Goal: Task Accomplishment & Management: Complete application form

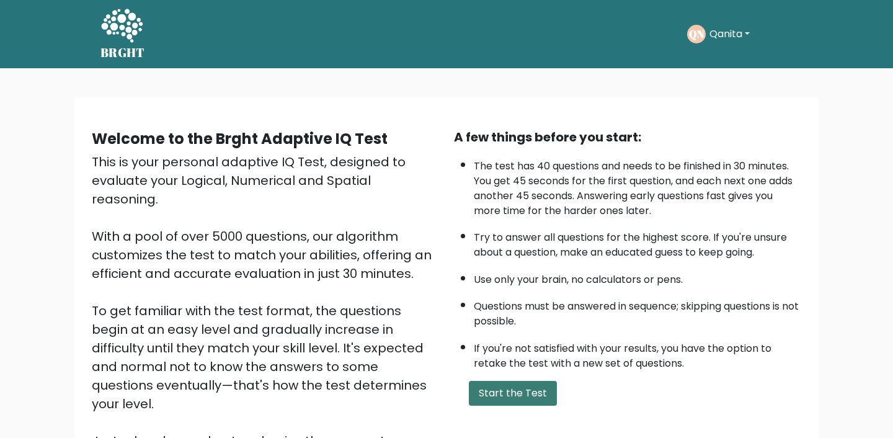
click at [506, 394] on button "Start the Test" at bounding box center [513, 393] width 88 height 25
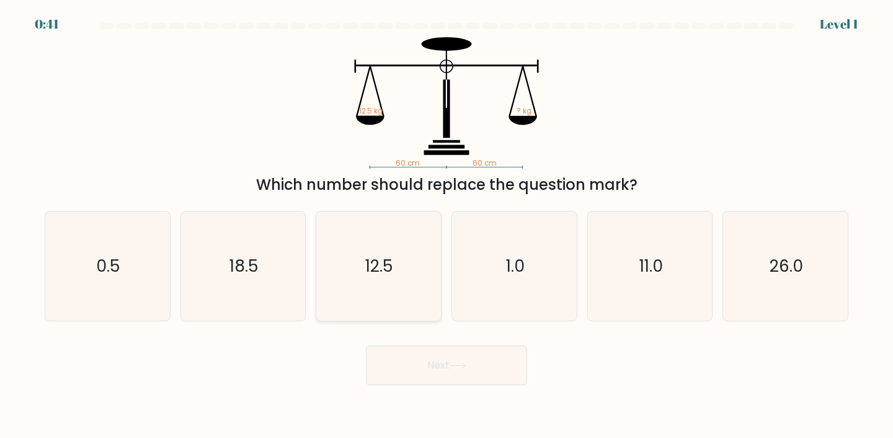
click at [385, 300] on icon "12.5" at bounding box center [379, 266] width 110 height 110
click at [446, 225] on input "c. 12.5" at bounding box center [446, 222] width 1 height 6
radio input "true"
click at [409, 374] on button "Next" at bounding box center [446, 365] width 161 height 40
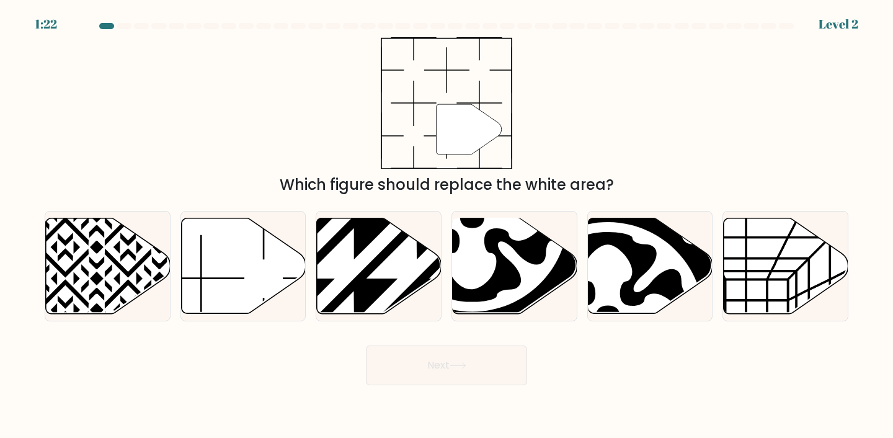
click at [306, 226] on div "b." at bounding box center [243, 266] width 136 height 111
click at [290, 236] on icon at bounding box center [243, 266] width 125 height 97
click at [446, 225] on input "b." at bounding box center [446, 222] width 1 height 6
radio input "true"
click at [409, 358] on button "Next" at bounding box center [446, 365] width 161 height 40
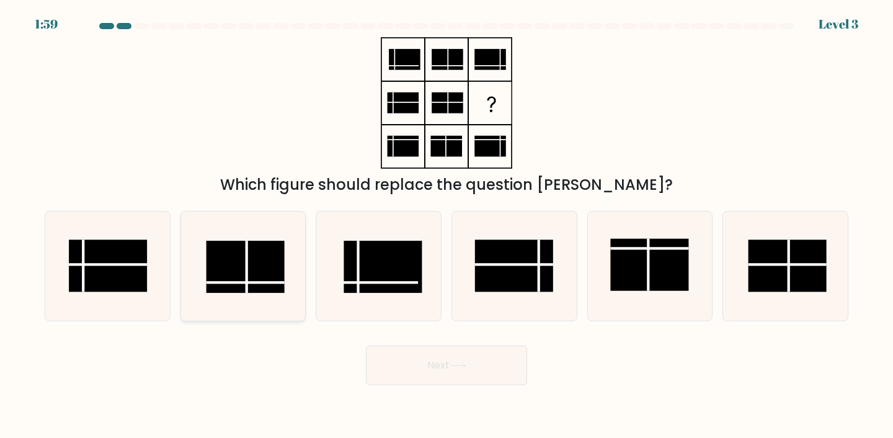
click at [280, 284] on rect at bounding box center [245, 267] width 78 height 52
click at [446, 225] on input "b." at bounding box center [446, 222] width 1 height 6
radio input "true"
click at [480, 368] on button "Next" at bounding box center [446, 365] width 161 height 40
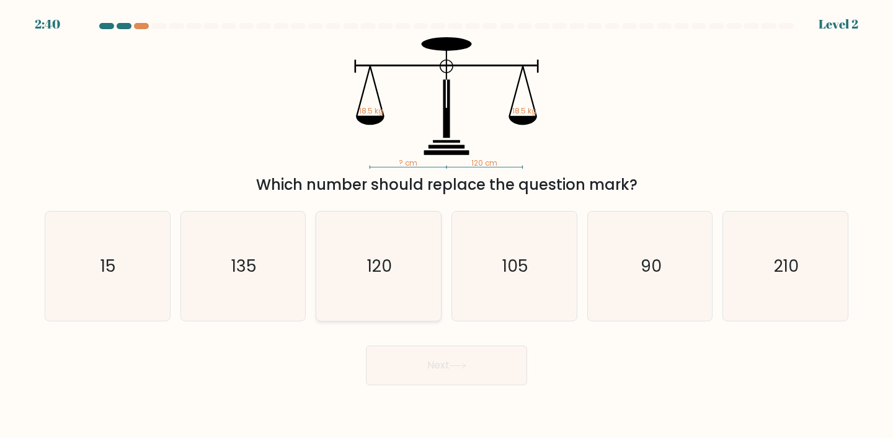
click at [328, 273] on icon "120" at bounding box center [379, 266] width 110 height 110
click at [446, 225] on input "c. 120" at bounding box center [446, 222] width 1 height 6
radio input "true"
click at [395, 384] on button "Next" at bounding box center [446, 365] width 161 height 40
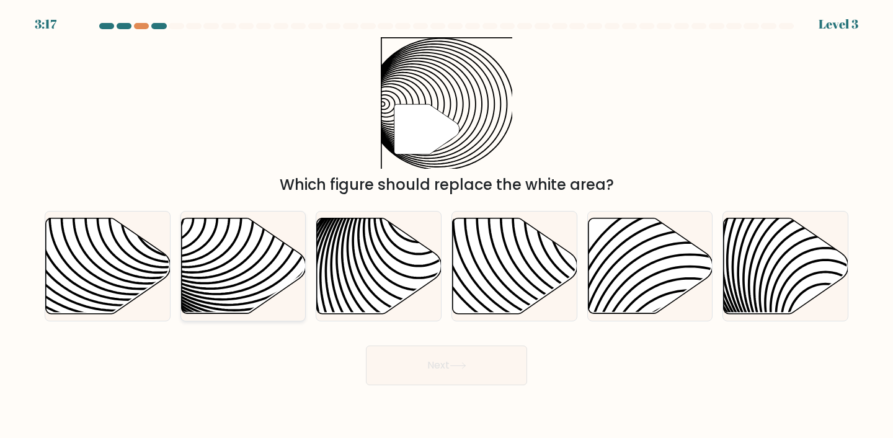
click at [284, 218] on icon at bounding box center [243, 266] width 125 height 97
click at [446, 219] on input "b." at bounding box center [446, 222] width 1 height 6
radio input "true"
click at [419, 356] on button "Next" at bounding box center [446, 365] width 161 height 40
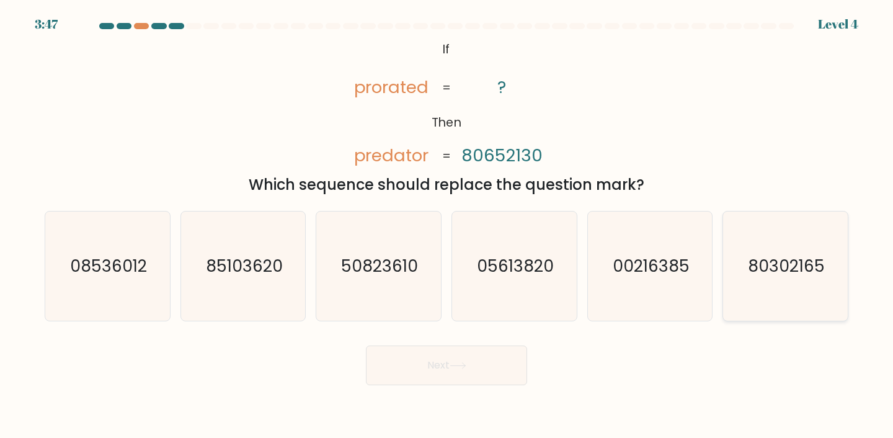
click at [749, 281] on icon "80302165" at bounding box center [785, 266] width 110 height 110
click at [447, 225] on input "f. 80302165" at bounding box center [446, 222] width 1 height 6
radio input "true"
click at [494, 379] on button "Next" at bounding box center [446, 365] width 161 height 40
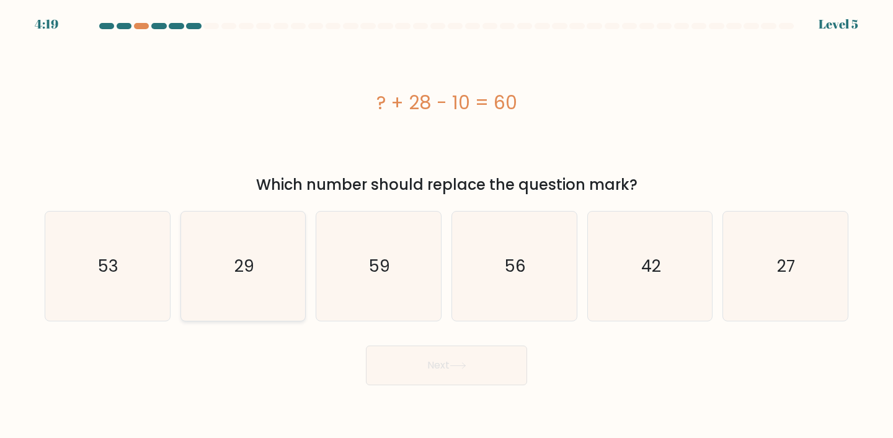
click at [280, 236] on icon "29" at bounding box center [243, 266] width 110 height 110
click at [446, 225] on input "b. 29" at bounding box center [446, 222] width 1 height 6
radio input "true"
click at [356, 255] on icon "59" at bounding box center [379, 266] width 110 height 110
click at [446, 225] on input "c. 59" at bounding box center [446, 222] width 1 height 6
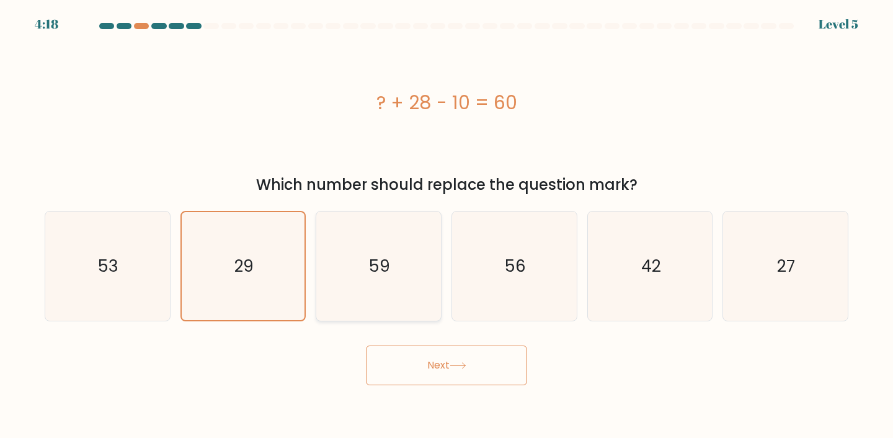
radio input "true"
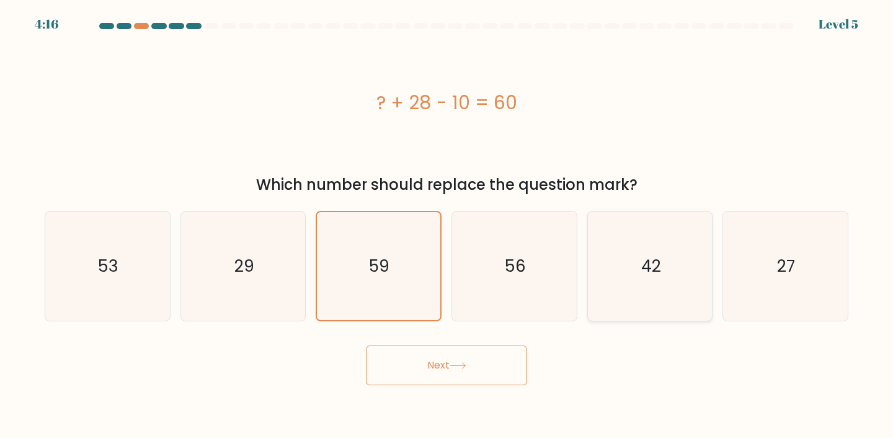
click at [599, 280] on icon "42" at bounding box center [650, 266] width 110 height 110
click at [447, 225] on input "e. 42" at bounding box center [446, 222] width 1 height 6
radio input "true"
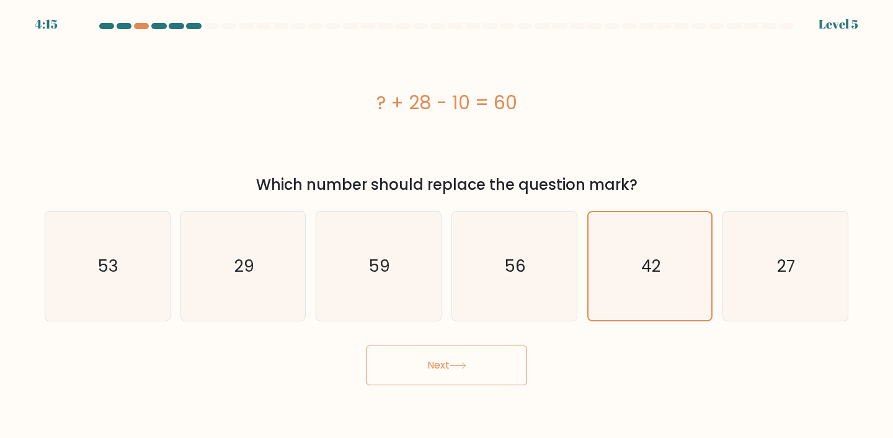
click at [477, 365] on button "Next" at bounding box center [446, 365] width 161 height 40
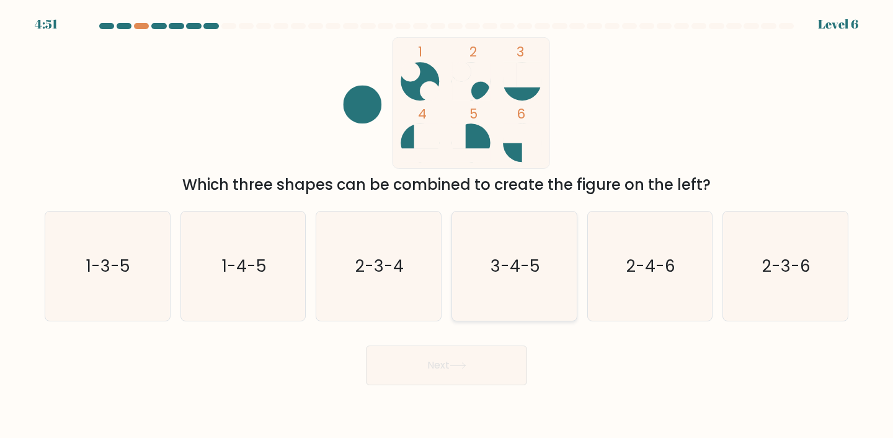
click at [513, 247] on icon "3-4-5" at bounding box center [514, 266] width 110 height 110
click at [447, 225] on input "d. 3-4-5" at bounding box center [446, 222] width 1 height 6
radio input "true"
click at [456, 386] on body "4:50 Level 6" at bounding box center [446, 219] width 893 height 438
click at [457, 371] on button "Next" at bounding box center [446, 365] width 161 height 40
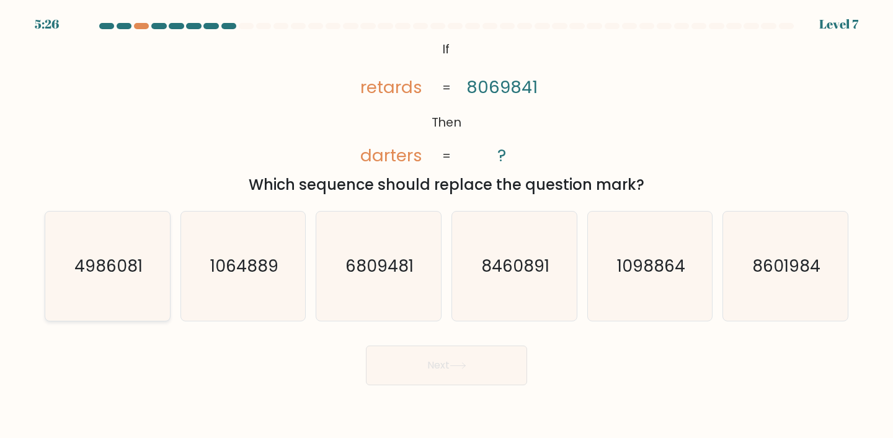
click at [72, 280] on icon "4986081" at bounding box center [108, 266] width 110 height 110
click at [446, 225] on input "a. 4986081" at bounding box center [446, 222] width 1 height 6
radio input "true"
click at [482, 369] on button "Next" at bounding box center [446, 365] width 161 height 40
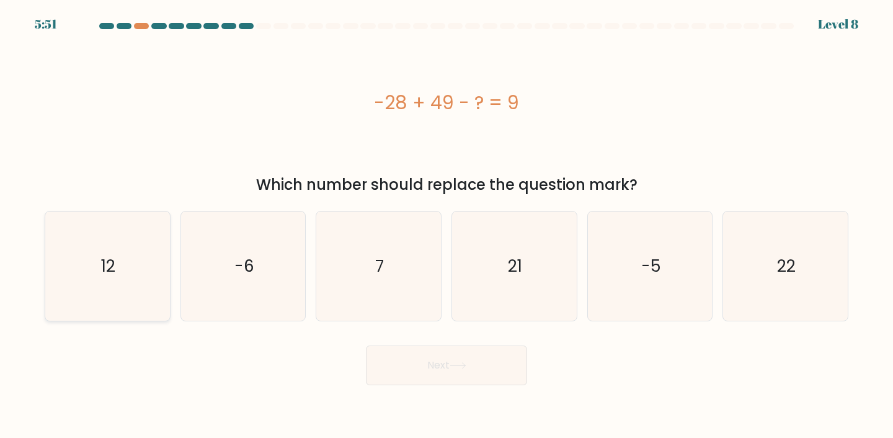
click at [128, 281] on icon "12" at bounding box center [108, 266] width 110 height 110
click at [446, 225] on input "a. 12" at bounding box center [446, 222] width 1 height 6
radio input "true"
click at [426, 373] on button "Next" at bounding box center [446, 365] width 161 height 40
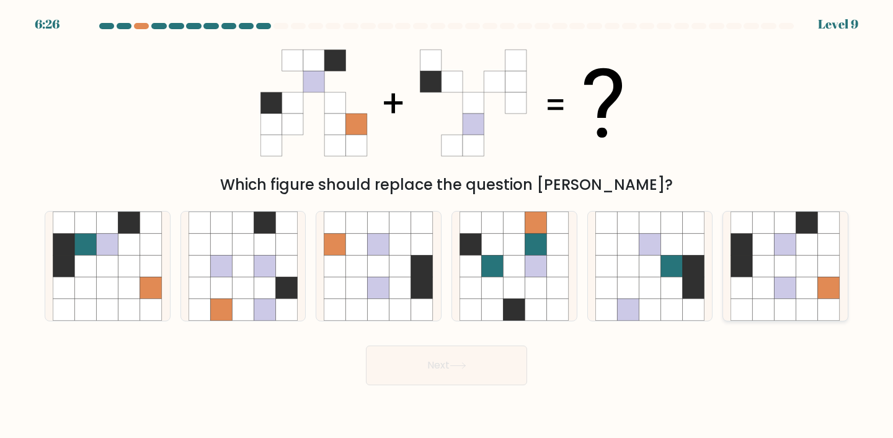
click at [818, 265] on icon at bounding box center [807, 266] width 22 height 22
click at [447, 225] on input "f." at bounding box center [446, 222] width 1 height 6
radio input "true"
click at [431, 373] on button "Next" at bounding box center [446, 365] width 161 height 40
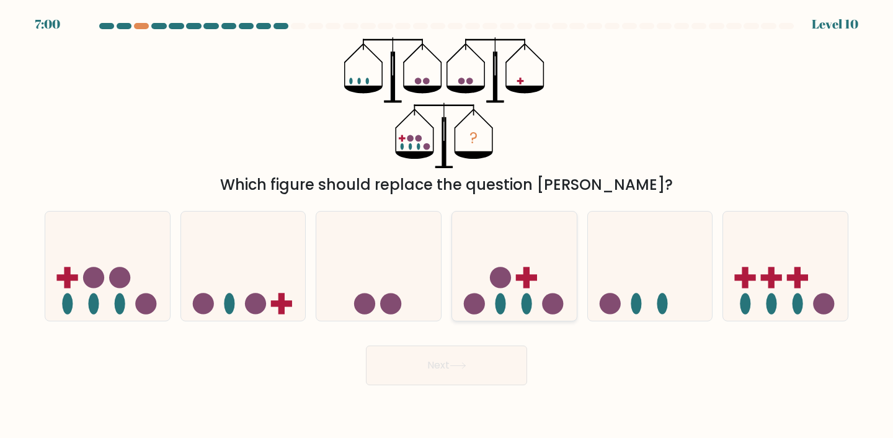
click at [517, 238] on icon at bounding box center [514, 265] width 125 height 103
click at [447, 225] on input "d." at bounding box center [446, 222] width 1 height 6
radio input "true"
click at [83, 264] on icon at bounding box center [107, 265] width 125 height 103
click at [446, 225] on input "a." at bounding box center [446, 222] width 1 height 6
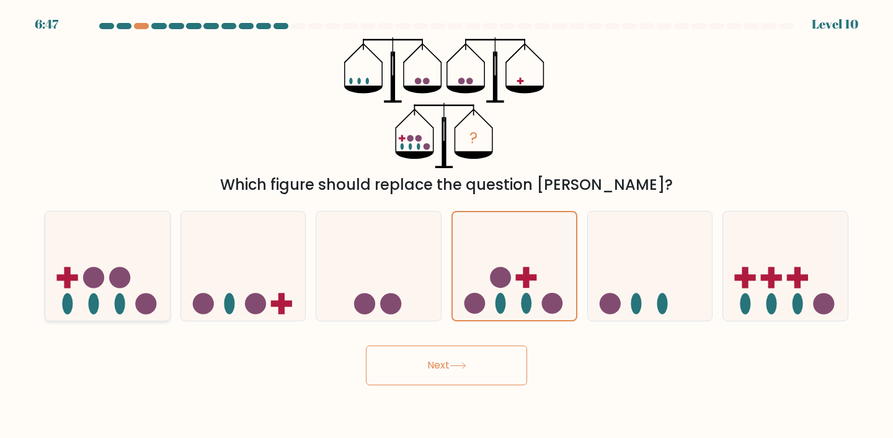
radio input "true"
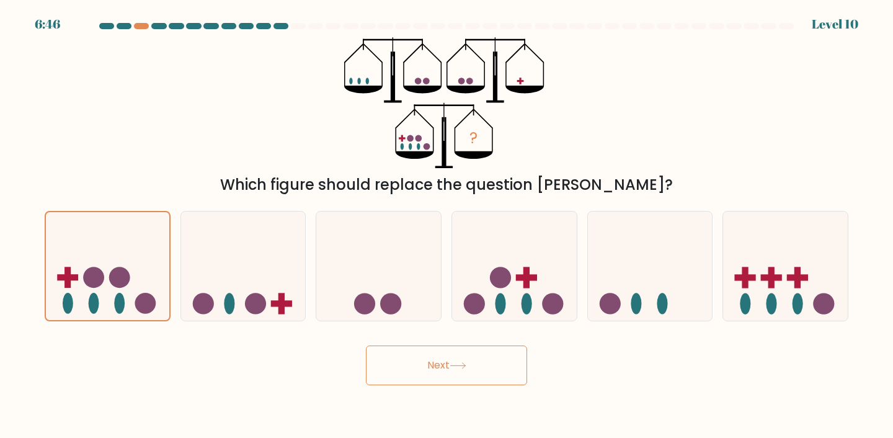
click at [394, 368] on button "Next" at bounding box center [446, 365] width 161 height 40
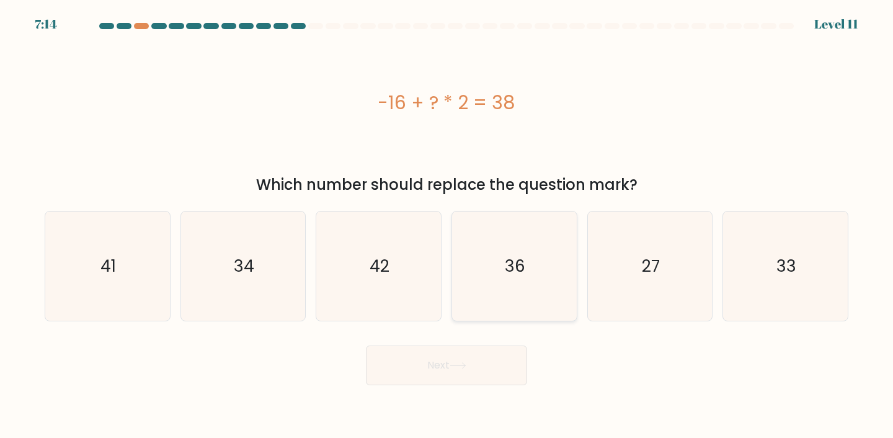
click at [540, 273] on icon "36" at bounding box center [514, 266] width 110 height 110
click at [447, 225] on input "d. 36" at bounding box center [446, 222] width 1 height 6
radio input "true"
click at [595, 311] on icon "27" at bounding box center [650, 266] width 110 height 110
click at [447, 225] on input "e. 27" at bounding box center [446, 222] width 1 height 6
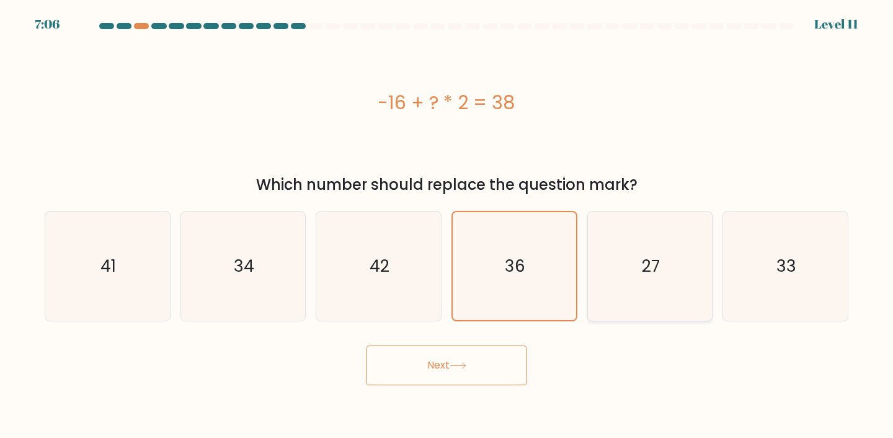
radio input "true"
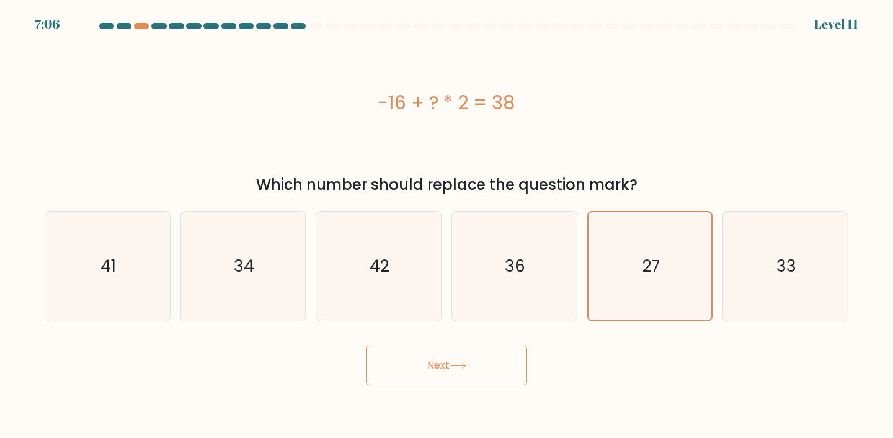
click at [493, 363] on button "Next" at bounding box center [446, 365] width 161 height 40
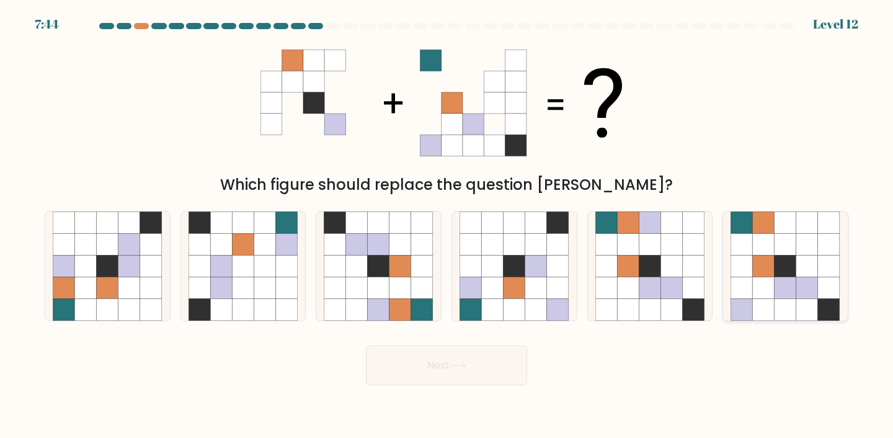
click at [761, 257] on icon at bounding box center [764, 266] width 22 height 22
click at [447, 225] on input "f." at bounding box center [446, 222] width 1 height 6
radio input "true"
click at [489, 368] on button "Next" at bounding box center [446, 365] width 161 height 40
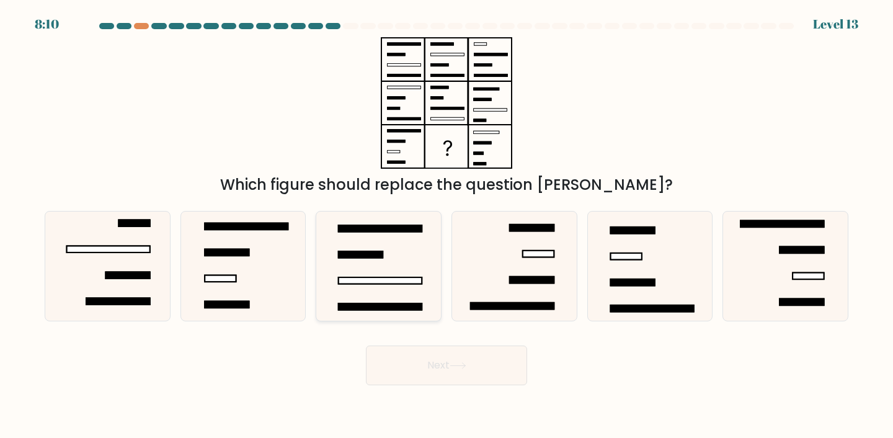
click at [411, 250] on icon at bounding box center [379, 266] width 110 height 110
click at [446, 225] on input "c." at bounding box center [446, 222] width 1 height 6
radio input "true"
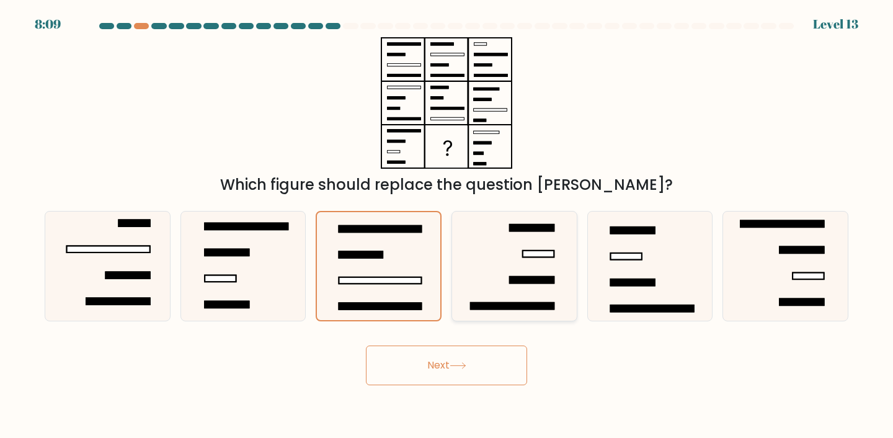
click at [549, 260] on icon at bounding box center [514, 266] width 110 height 110
click at [447, 225] on input "d." at bounding box center [446, 222] width 1 height 6
radio input "true"
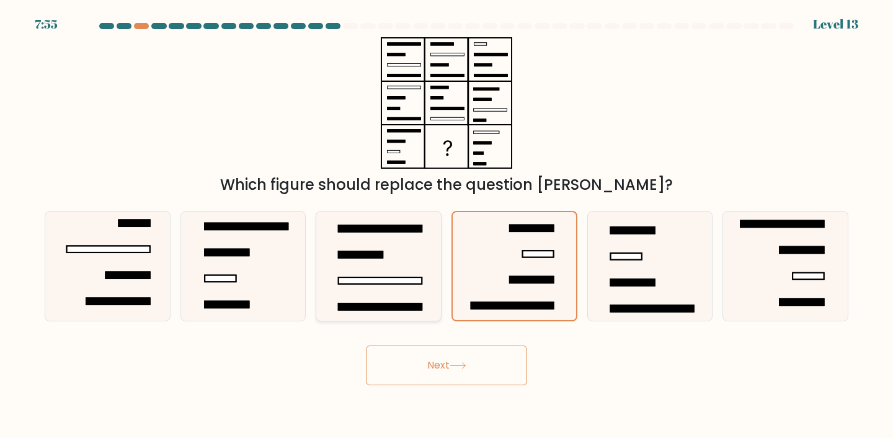
click at [429, 295] on icon at bounding box center [379, 266] width 110 height 110
click at [446, 225] on input "c." at bounding box center [446, 222] width 1 height 6
radio input "true"
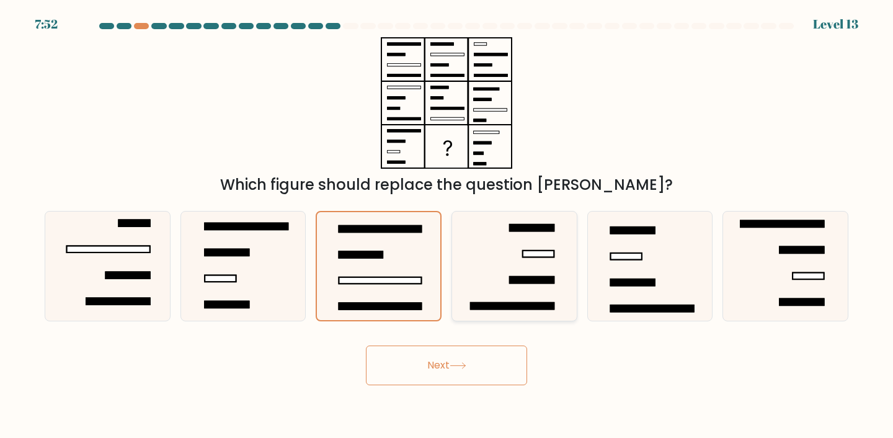
click at [547, 273] on icon at bounding box center [514, 266] width 110 height 110
click at [447, 225] on input "d." at bounding box center [446, 222] width 1 height 6
radio input "true"
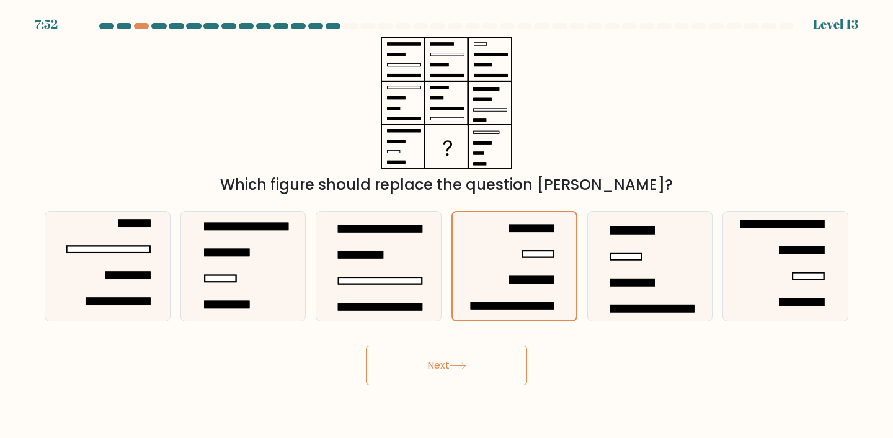
click at [503, 358] on button "Next" at bounding box center [446, 365] width 161 height 40
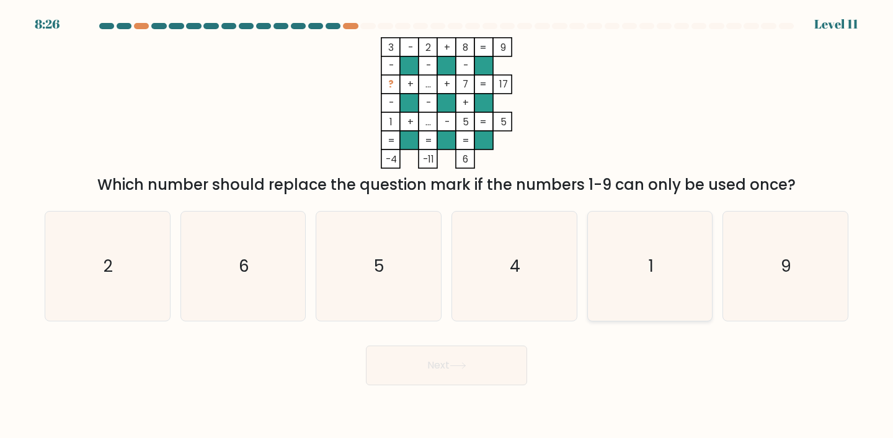
click at [667, 241] on icon "1" at bounding box center [650, 266] width 110 height 110
click at [447, 225] on input "e. 1" at bounding box center [446, 222] width 1 height 6
radio input "true"
click at [554, 258] on icon "4" at bounding box center [514, 266] width 110 height 110
click at [447, 225] on input "d. 4" at bounding box center [446, 222] width 1 height 6
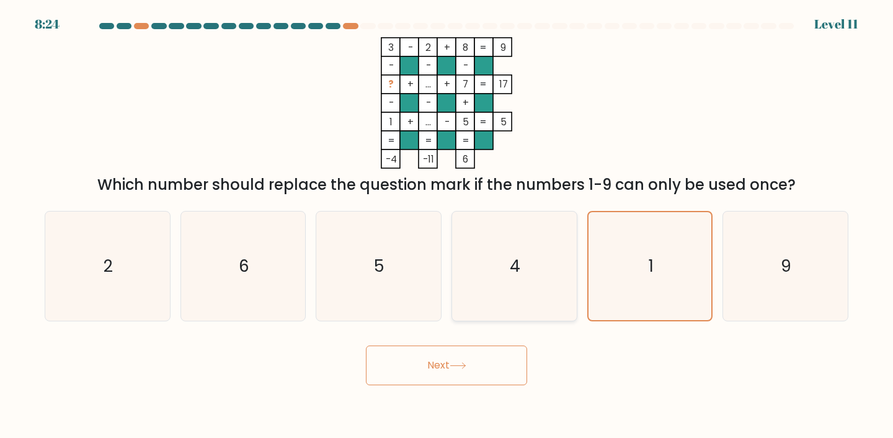
radio input "true"
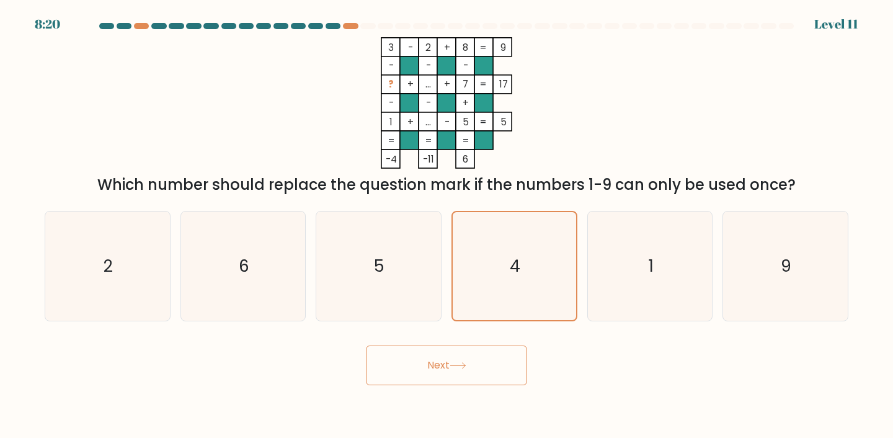
click at [440, 348] on button "Next" at bounding box center [446, 365] width 161 height 40
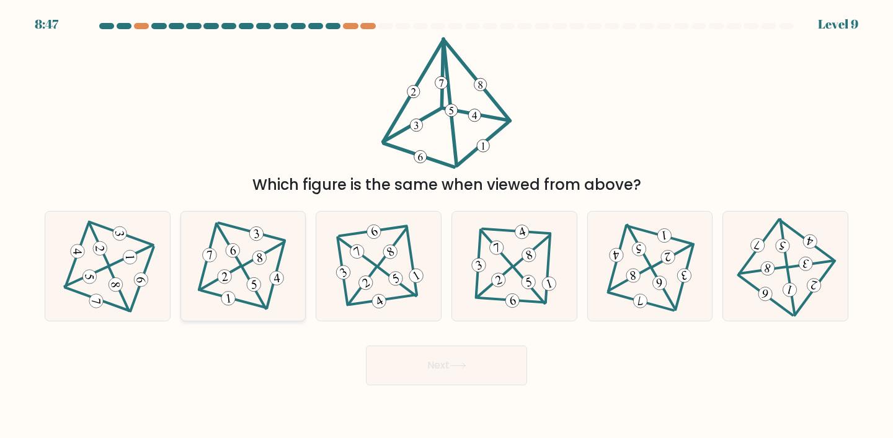
click at [287, 278] on icon at bounding box center [242, 265] width 89 height 87
click at [446, 225] on input "b." at bounding box center [446, 222] width 1 height 6
radio input "true"
click at [415, 389] on body "8:46 Level 9" at bounding box center [446, 219] width 893 height 438
click at [418, 361] on button "Next" at bounding box center [446, 365] width 161 height 40
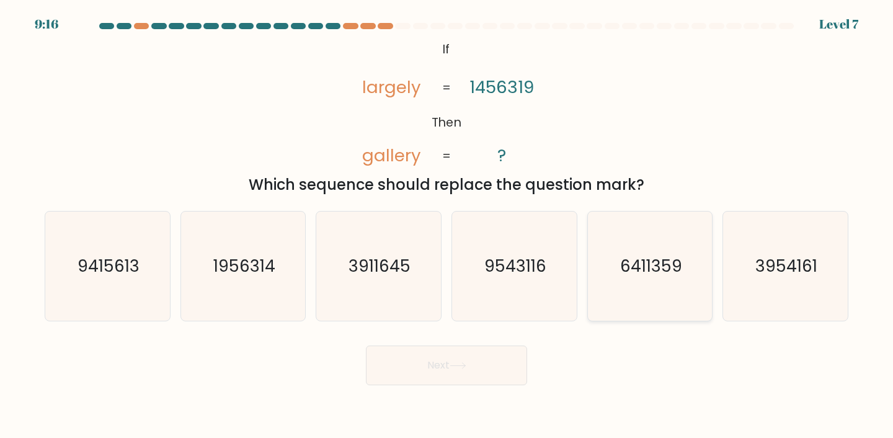
click at [598, 262] on icon "6411359" at bounding box center [650, 266] width 110 height 110
click at [447, 225] on input "e. 6411359" at bounding box center [446, 222] width 1 height 6
radio input "true"
click at [462, 364] on icon at bounding box center [457, 365] width 17 height 7
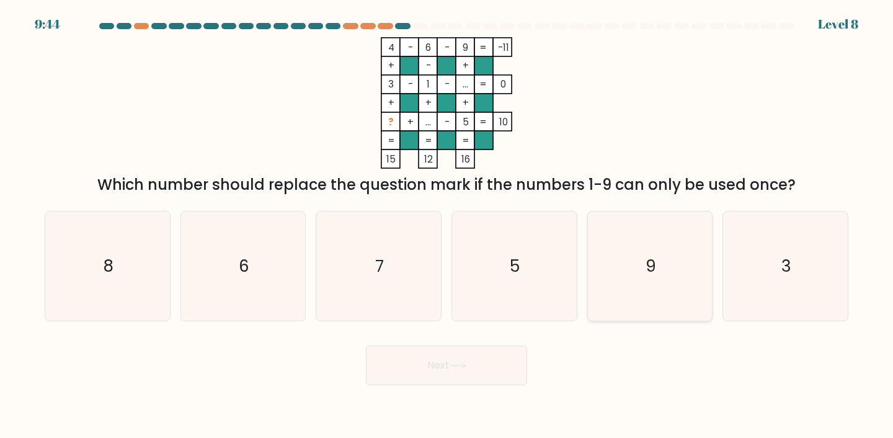
click at [617, 279] on icon "9" at bounding box center [650, 266] width 110 height 110
click at [447, 225] on input "e. 9" at bounding box center [446, 222] width 1 height 6
radio input "true"
click at [418, 282] on icon "7" at bounding box center [379, 266] width 110 height 110
click at [446, 225] on input "c. 7" at bounding box center [446, 222] width 1 height 6
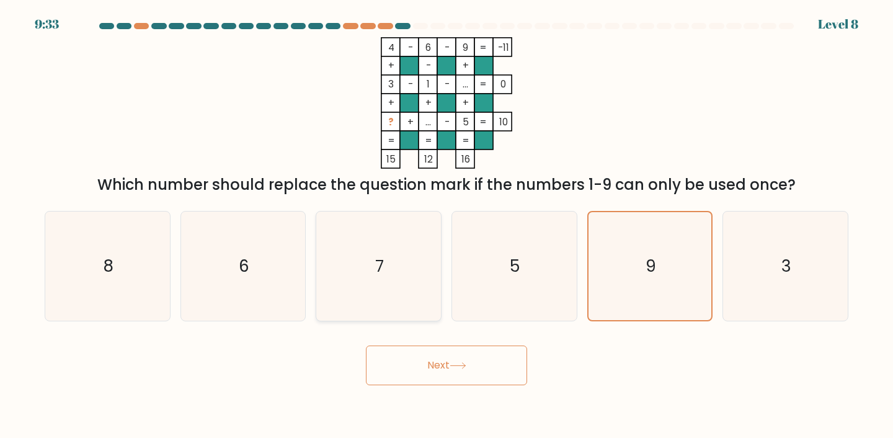
radio input "true"
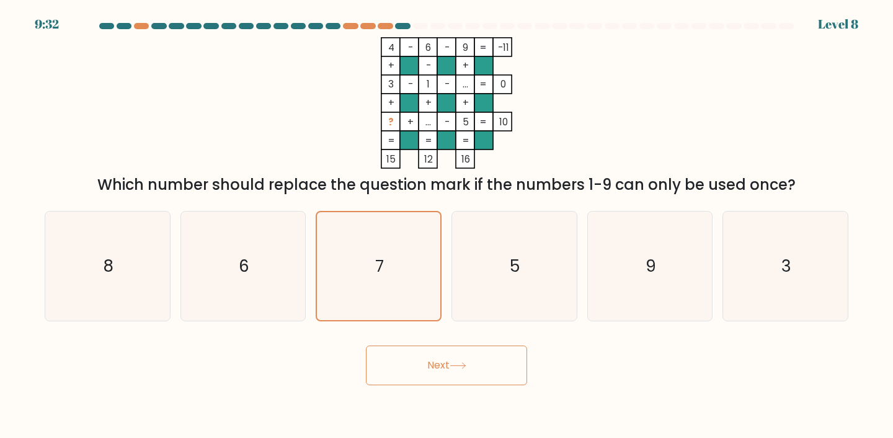
click at [425, 366] on button "Next" at bounding box center [446, 365] width 161 height 40
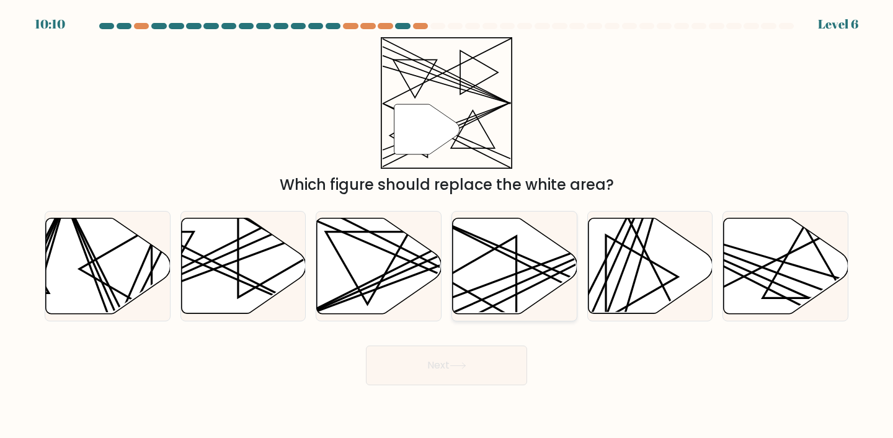
click at [509, 244] on icon at bounding box center [515, 265] width 125 height 95
click at [447, 225] on input "d." at bounding box center [446, 222] width 1 height 6
radio input "true"
click at [475, 368] on button "Next" at bounding box center [446, 365] width 161 height 40
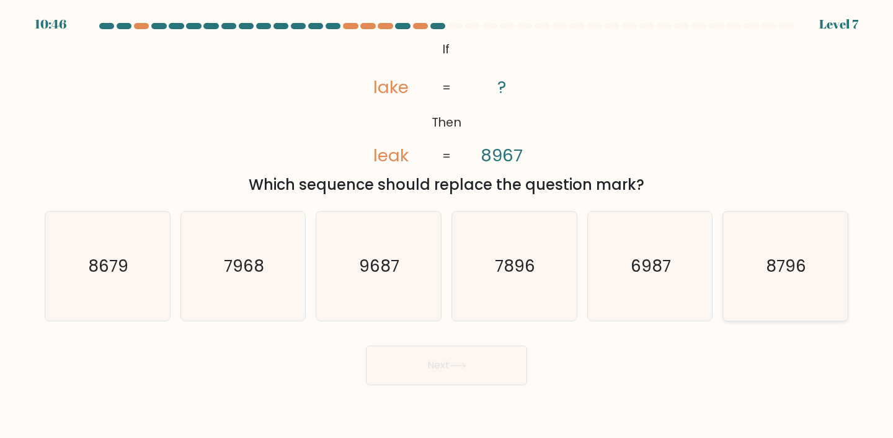
click at [802, 252] on icon "8796" at bounding box center [785, 266] width 110 height 110
click at [447, 225] on input "f. 8796" at bounding box center [446, 222] width 1 height 6
radio input "true"
click at [421, 369] on button "Next" at bounding box center [446, 365] width 161 height 40
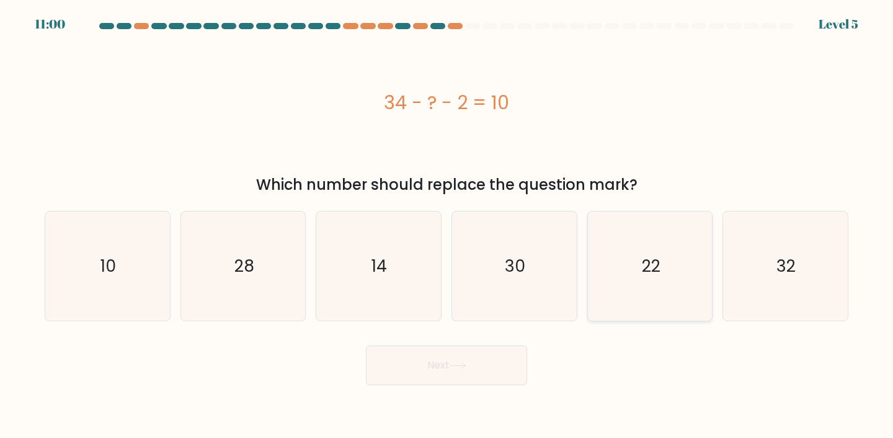
click at [671, 275] on icon "22" at bounding box center [650, 266] width 110 height 110
click at [447, 225] on input "e. 22" at bounding box center [446, 222] width 1 height 6
radio input "true"
click at [487, 358] on button "Next" at bounding box center [446, 365] width 161 height 40
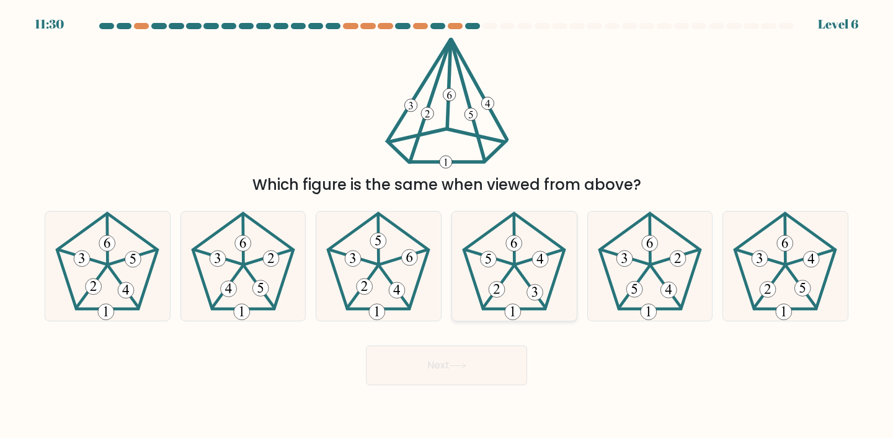
click at [495, 288] on 391 at bounding box center [496, 289] width 16 height 16
click at [447, 225] on input "d." at bounding box center [446, 222] width 1 height 6
radio input "true"
click at [469, 363] on button "Next" at bounding box center [446, 365] width 161 height 40
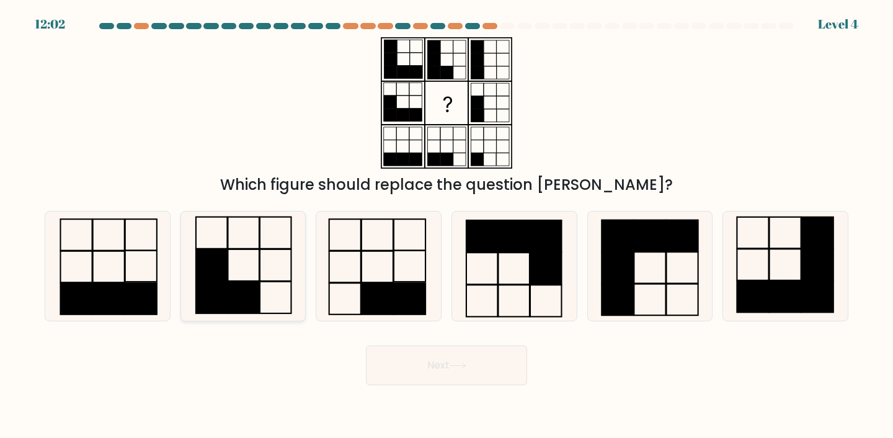
click at [196, 245] on icon at bounding box center [243, 266] width 110 height 110
click at [446, 225] on input "b." at bounding box center [446, 222] width 1 height 6
radio input "true"
click at [462, 363] on icon at bounding box center [457, 365] width 17 height 7
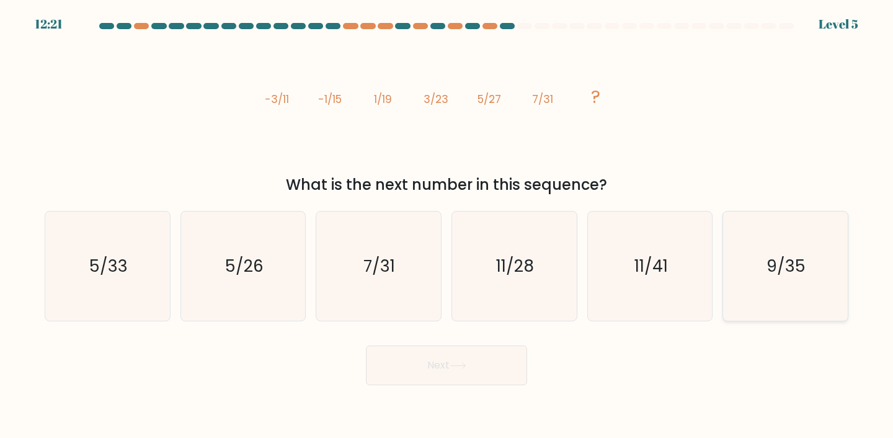
click at [767, 276] on text "9/35" at bounding box center [786, 265] width 39 height 23
click at [447, 225] on input "f. 9/35" at bounding box center [446, 222] width 1 height 6
radio input "true"
click at [501, 350] on button "Next" at bounding box center [446, 365] width 161 height 40
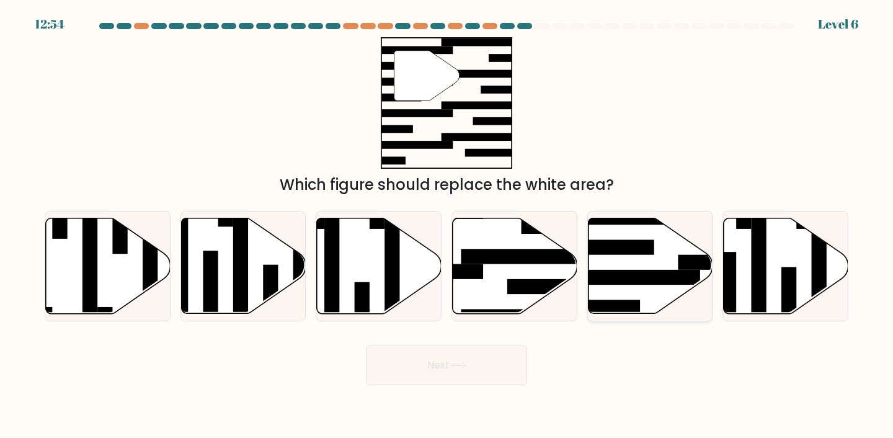
click at [656, 272] on rect at bounding box center [632, 277] width 135 height 15
click at [447, 225] on input "e." at bounding box center [446, 222] width 1 height 6
radio input "true"
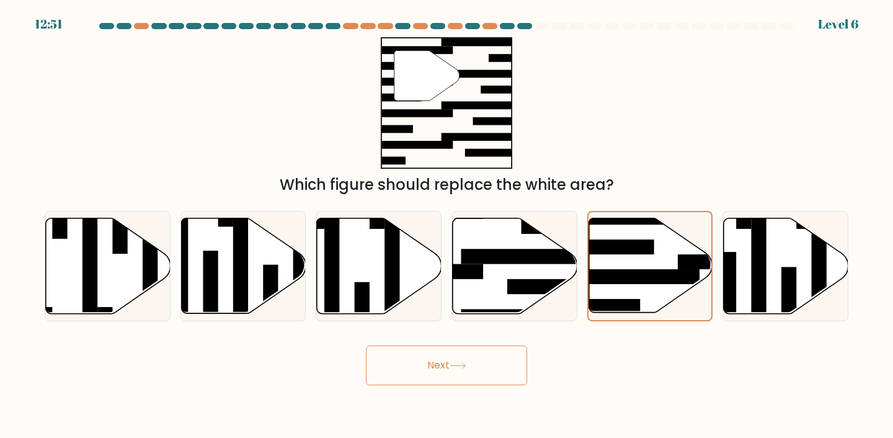
click at [477, 373] on button "Next" at bounding box center [446, 365] width 161 height 40
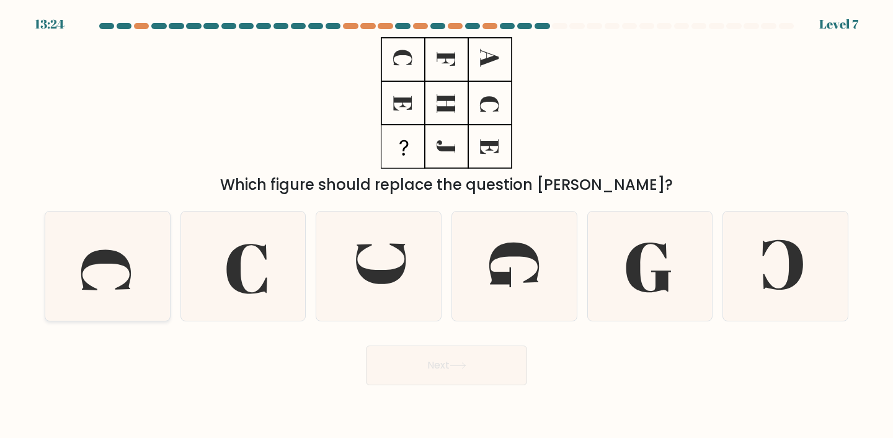
click at [142, 279] on icon at bounding box center [108, 266] width 110 height 110
click at [446, 225] on input "a." at bounding box center [446, 222] width 1 height 6
radio input "true"
click at [408, 374] on button "Next" at bounding box center [446, 365] width 161 height 40
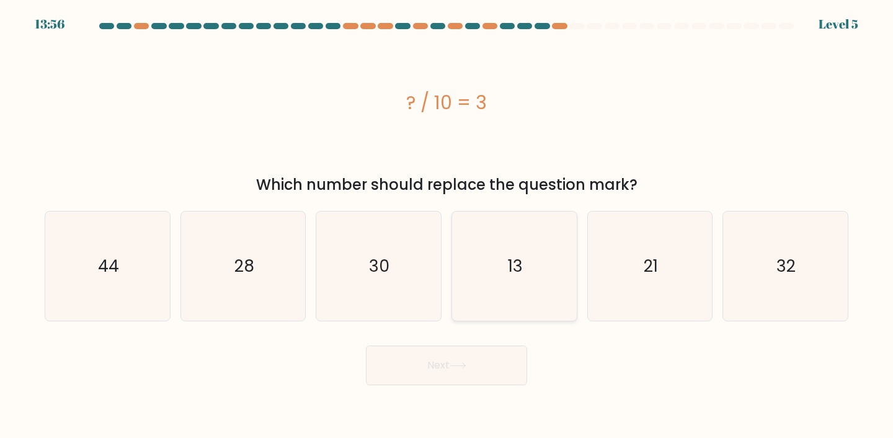
click at [530, 247] on icon "13" at bounding box center [514, 266] width 110 height 110
click at [447, 225] on input "d. 13" at bounding box center [446, 222] width 1 height 6
radio input "true"
click at [417, 293] on icon "30" at bounding box center [379, 266] width 110 height 110
click at [446, 225] on input "c. 30" at bounding box center [446, 222] width 1 height 6
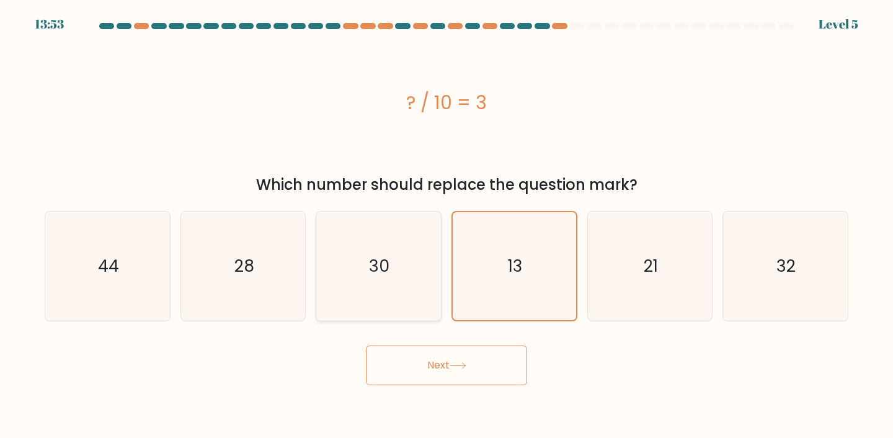
radio input "true"
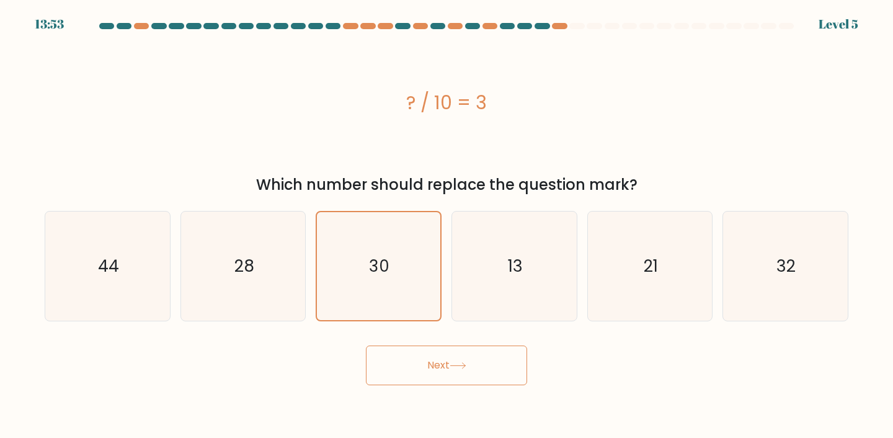
click at [433, 370] on button "Next" at bounding box center [446, 365] width 161 height 40
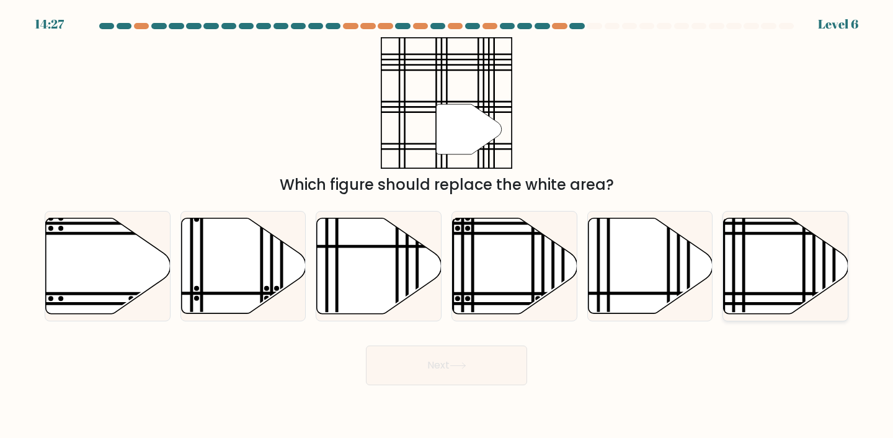
click at [760, 254] on icon at bounding box center [785, 265] width 125 height 95
click at [447, 225] on input "f." at bounding box center [446, 222] width 1 height 6
radio input "true"
click at [493, 360] on button "Next" at bounding box center [446, 365] width 161 height 40
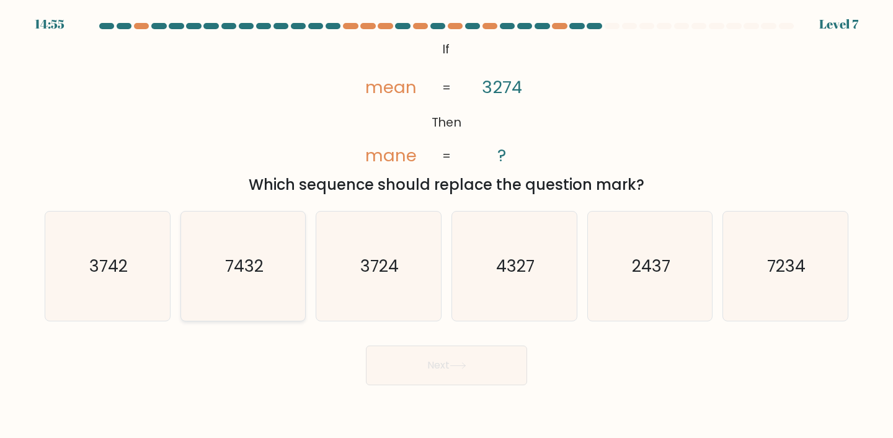
click at [186, 276] on div "7432" at bounding box center [243, 266] width 126 height 111
click at [446, 225] on input "b. 7432" at bounding box center [446, 222] width 1 height 6
radio input "true"
click at [155, 276] on icon "3742" at bounding box center [108, 266] width 110 height 110
click at [446, 225] on input "a. 3742" at bounding box center [446, 222] width 1 height 6
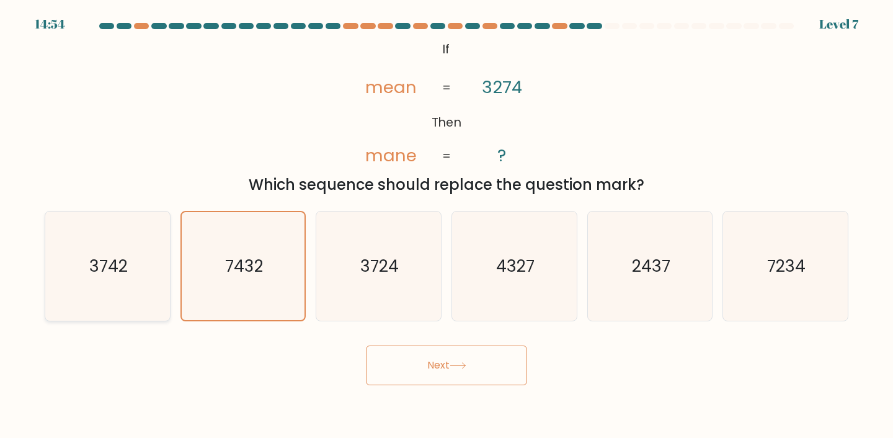
radio input "true"
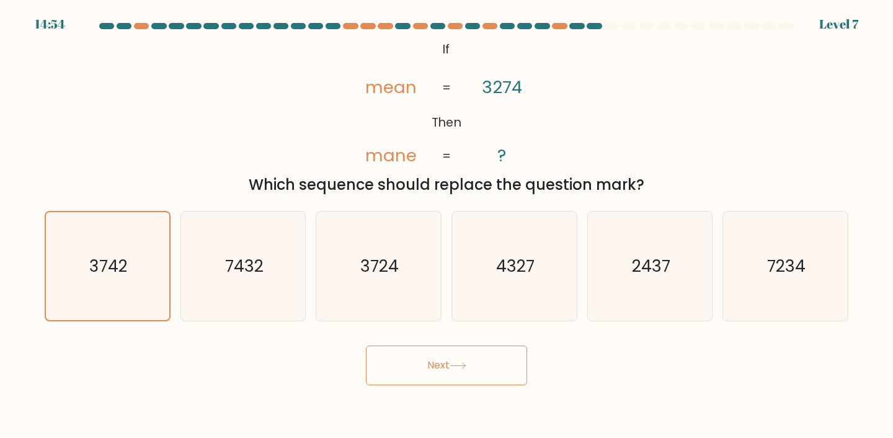
click at [409, 372] on button "Next" at bounding box center [446, 365] width 161 height 40
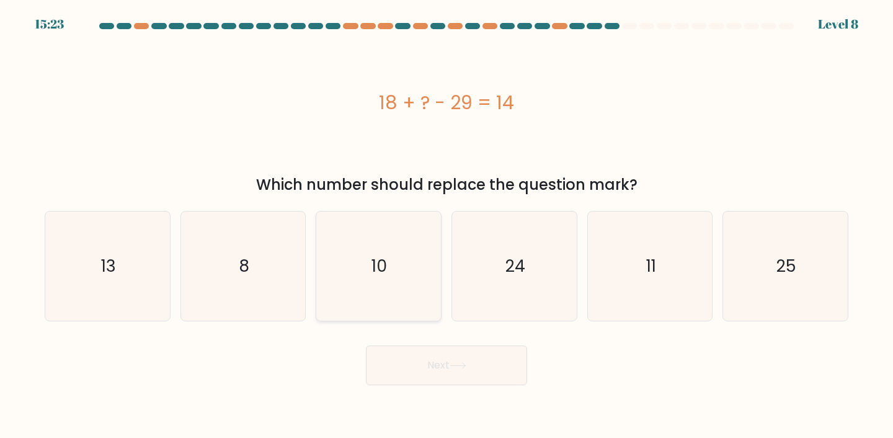
click at [420, 268] on icon "10" at bounding box center [379, 266] width 110 height 110
click at [446, 225] on input "c. 10" at bounding box center [446, 222] width 1 height 6
radio input "true"
click at [492, 311] on icon "24" at bounding box center [514, 266] width 110 height 110
click at [447, 225] on input "d. 24" at bounding box center [446, 222] width 1 height 6
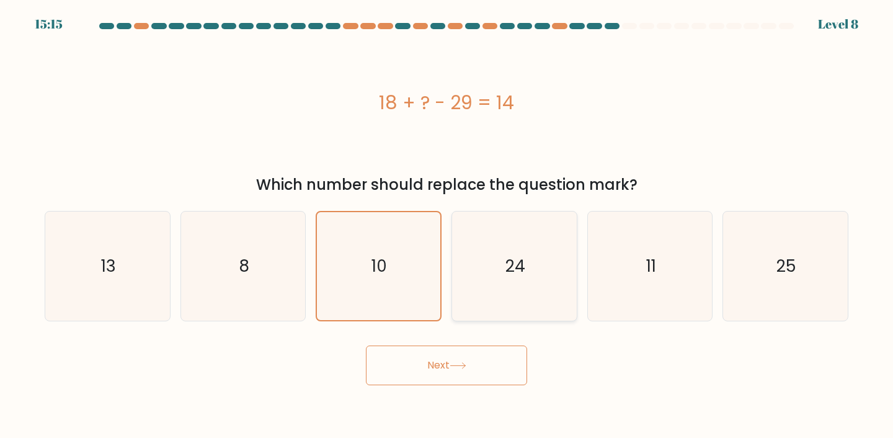
radio input "true"
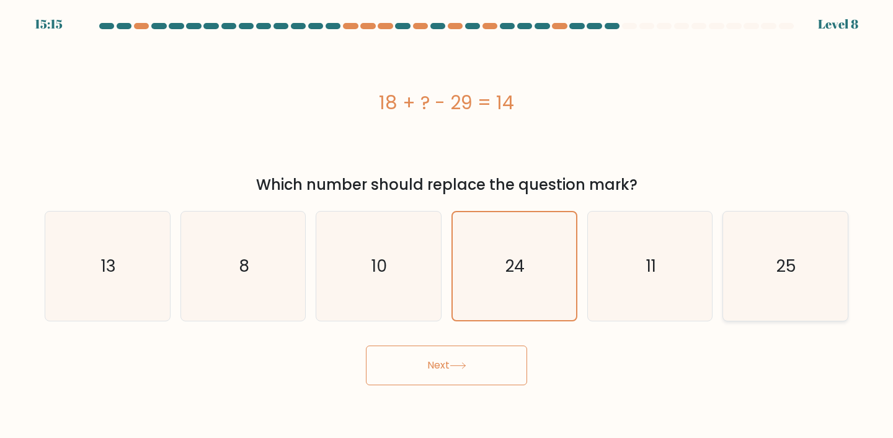
click at [818, 298] on icon "25" at bounding box center [785, 266] width 110 height 110
click at [447, 225] on input "f. 25" at bounding box center [446, 222] width 1 height 6
radio input "true"
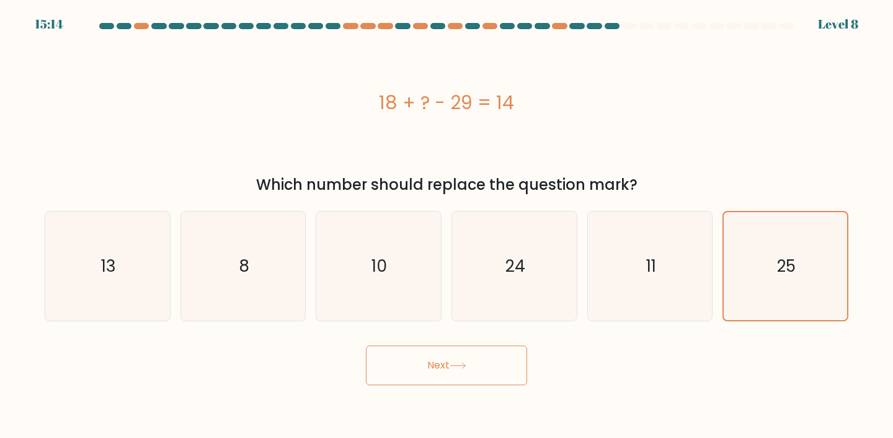
click at [510, 368] on button "Next" at bounding box center [446, 365] width 161 height 40
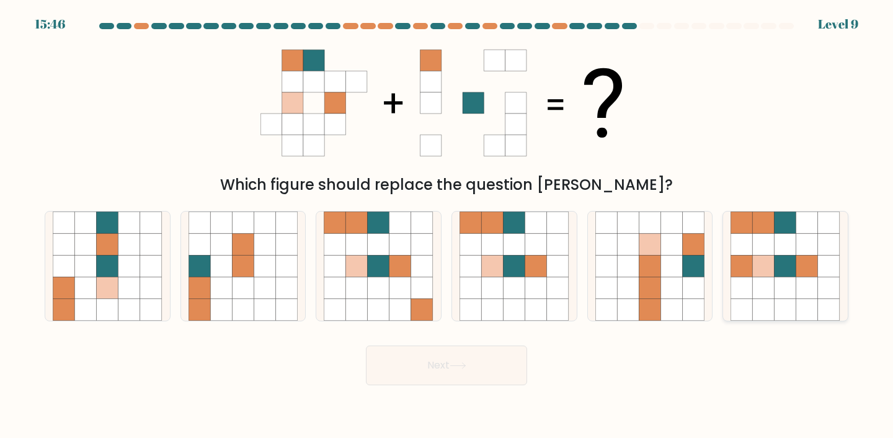
click at [797, 282] on icon at bounding box center [807, 288] width 22 height 22
click at [447, 225] on input "f." at bounding box center [446, 222] width 1 height 6
radio input "true"
click at [469, 360] on button "Next" at bounding box center [446, 365] width 161 height 40
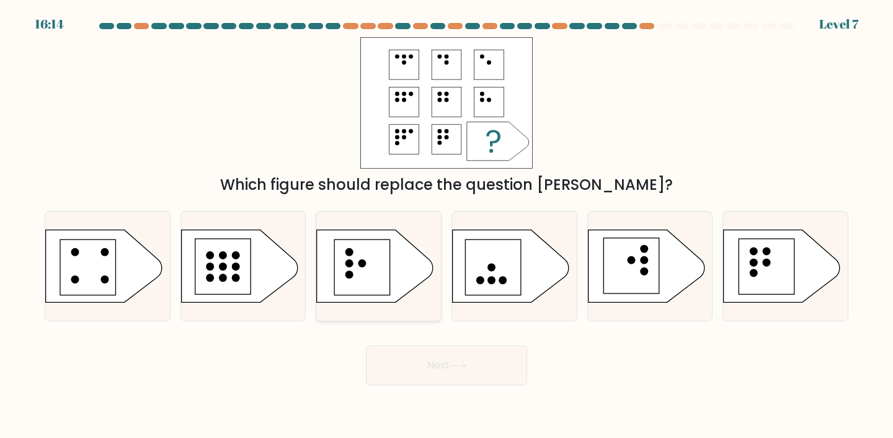
click at [387, 298] on icon at bounding box center [375, 265] width 117 height 73
click at [446, 225] on input "c." at bounding box center [446, 222] width 1 height 6
radio input "true"
click at [459, 361] on button "Next" at bounding box center [446, 365] width 161 height 40
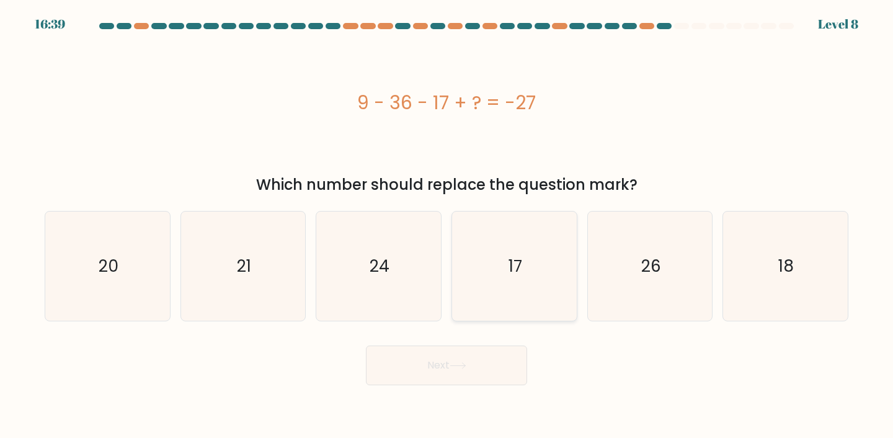
click at [537, 245] on icon "17" at bounding box center [514, 266] width 110 height 110
click at [447, 225] on input "d. 17" at bounding box center [446, 222] width 1 height 6
radio input "true"
click at [484, 354] on button "Next" at bounding box center [446, 365] width 161 height 40
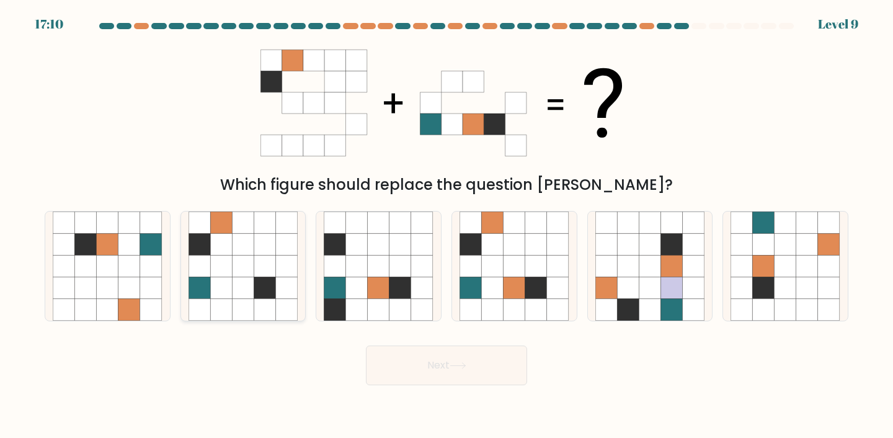
click at [262, 287] on icon at bounding box center [265, 288] width 22 height 22
click at [446, 225] on input "b." at bounding box center [446, 222] width 1 height 6
radio input "true"
click at [525, 292] on icon at bounding box center [536, 288] width 22 height 22
click at [447, 225] on input "d." at bounding box center [446, 222] width 1 height 6
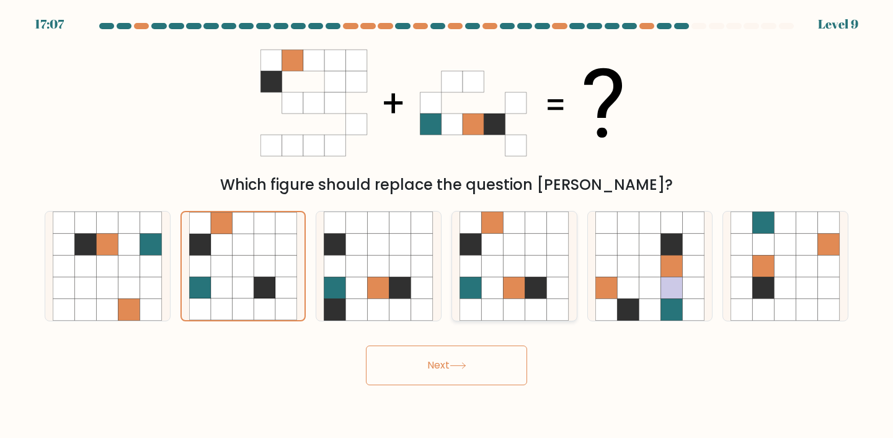
radio input "true"
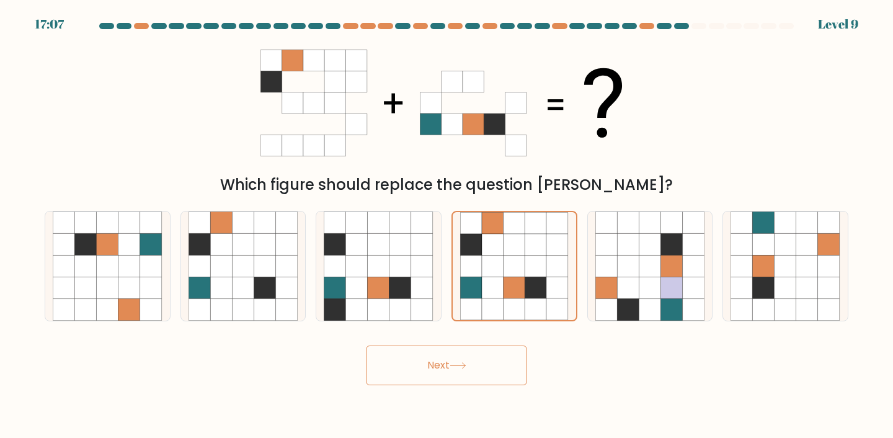
click at [483, 382] on button "Next" at bounding box center [446, 365] width 161 height 40
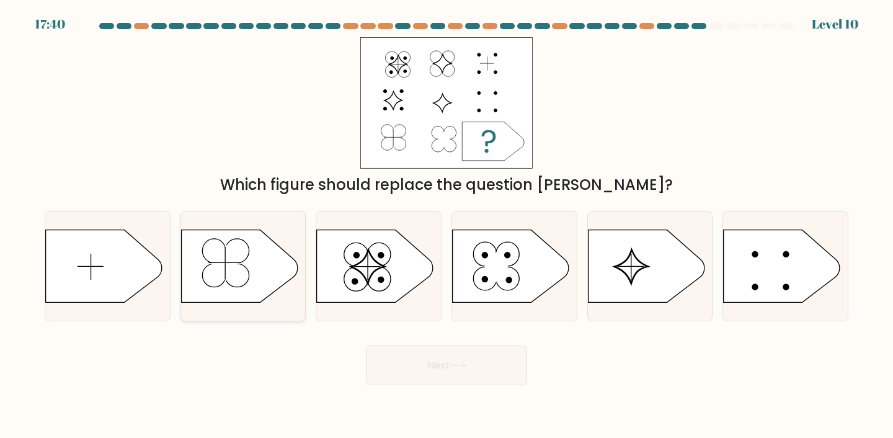
click at [250, 282] on icon at bounding box center [239, 265] width 117 height 73
click at [446, 225] on input "b." at bounding box center [446, 222] width 1 height 6
radio input "true"
click at [426, 380] on button "Next" at bounding box center [446, 365] width 161 height 40
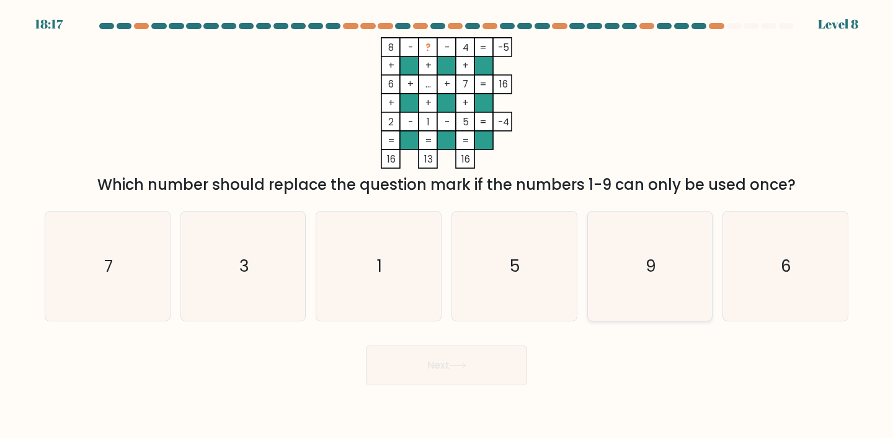
click at [609, 282] on icon "9" at bounding box center [650, 266] width 110 height 110
click at [447, 225] on input "e. 9" at bounding box center [446, 222] width 1 height 6
radio input "true"
click at [487, 361] on button "Next" at bounding box center [446, 365] width 161 height 40
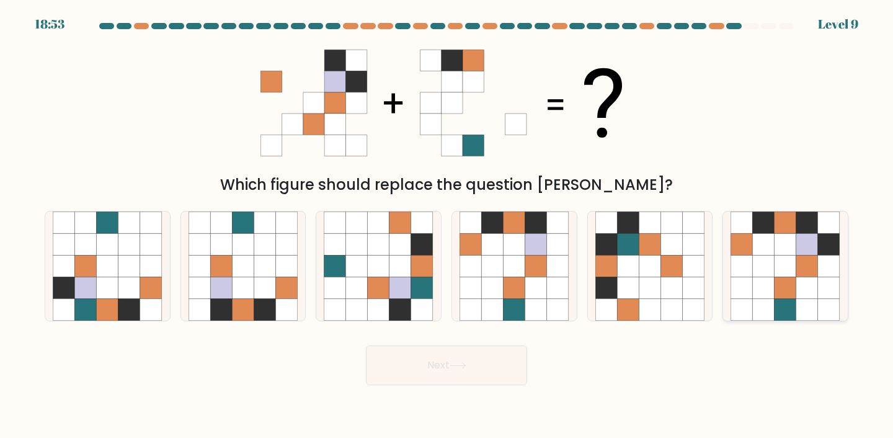
click at [755, 254] on icon at bounding box center [764, 244] width 22 height 22
click at [447, 225] on input "f." at bounding box center [446, 222] width 1 height 6
radio input "true"
click at [484, 373] on button "Next" at bounding box center [446, 365] width 161 height 40
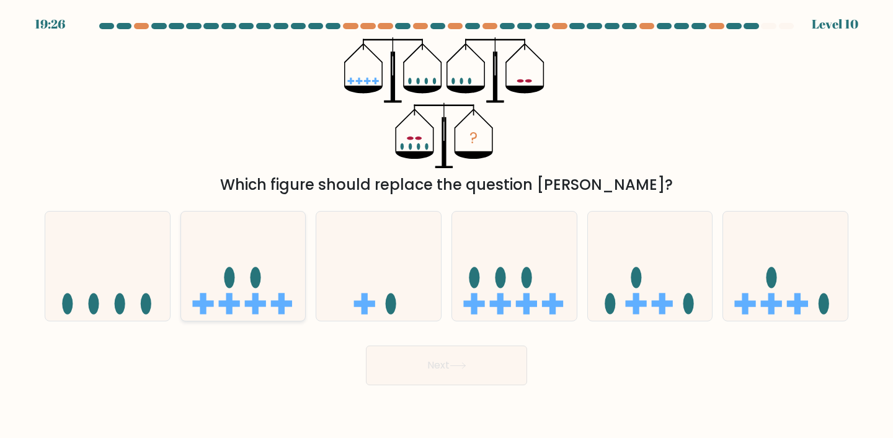
click at [225, 272] on ellipse at bounding box center [229, 277] width 11 height 21
click at [446, 225] on input "b." at bounding box center [446, 222] width 1 height 6
radio input "true"
click at [468, 362] on button "Next" at bounding box center [446, 365] width 161 height 40
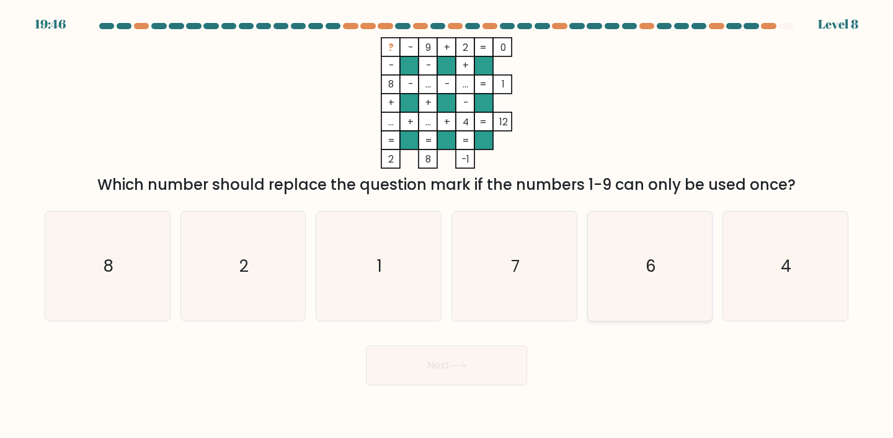
click at [632, 272] on icon "6" at bounding box center [650, 266] width 110 height 110
click at [447, 225] on input "e. 6" at bounding box center [446, 222] width 1 height 6
radio input "true"
click at [115, 274] on icon "8" at bounding box center [108, 266] width 110 height 110
click at [446, 225] on input "a. 8" at bounding box center [446, 222] width 1 height 6
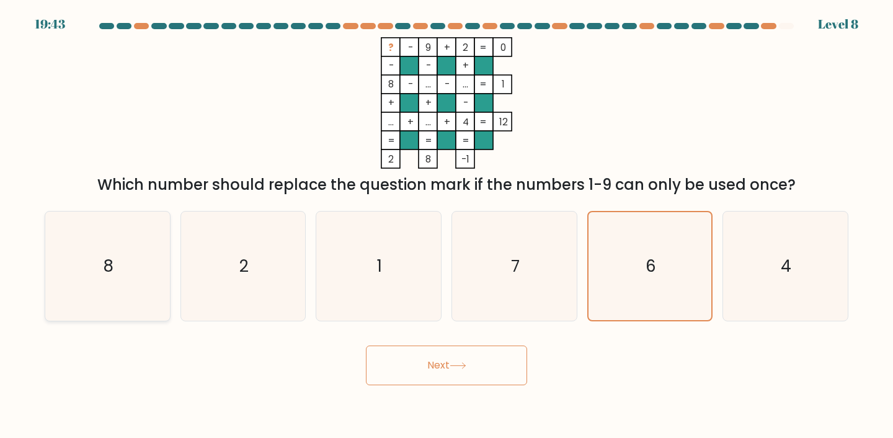
radio input "true"
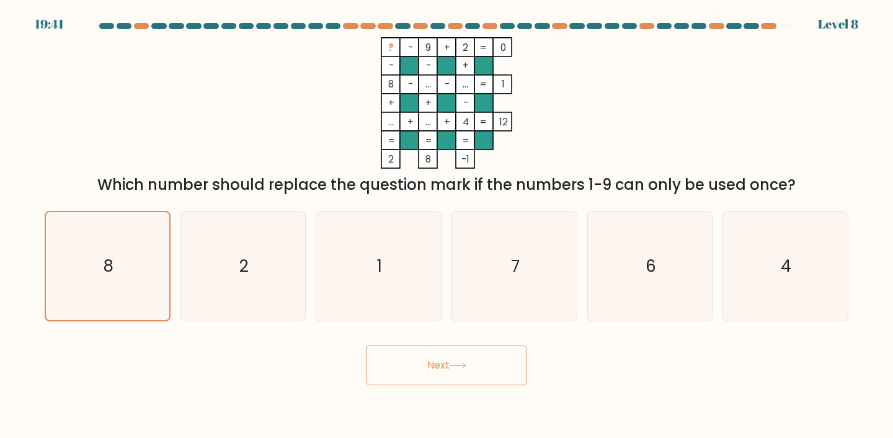
click at [428, 376] on button "Next" at bounding box center [446, 365] width 161 height 40
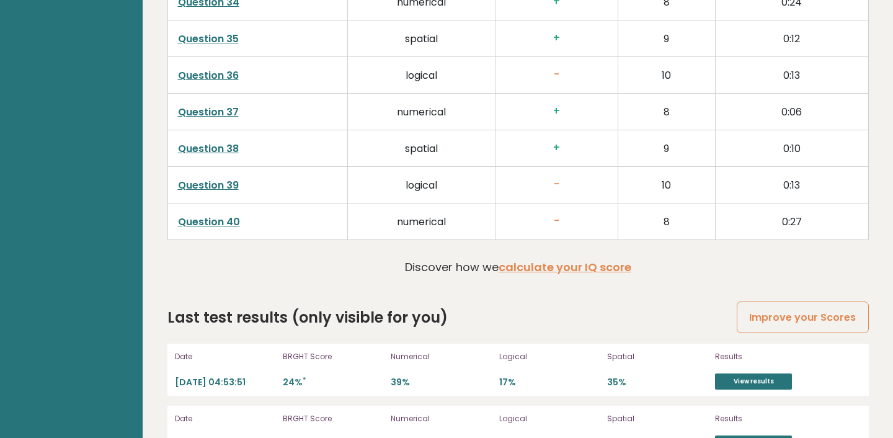
scroll to position [3267, 0]
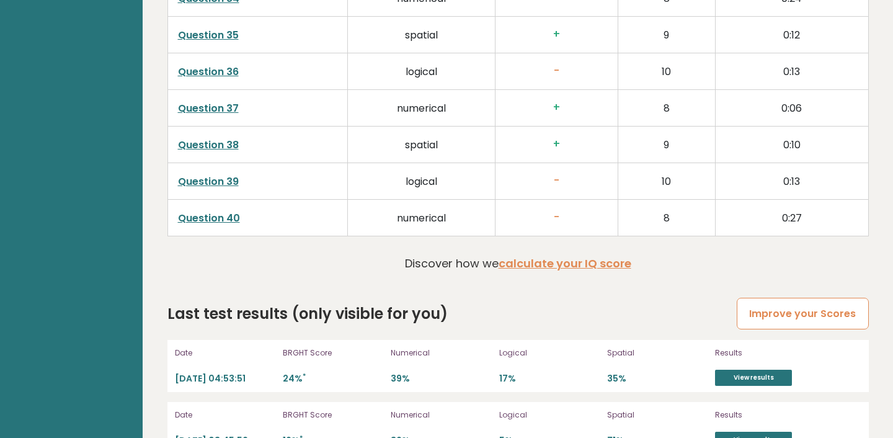
click at [831, 298] on link "Improve your Scores" at bounding box center [801, 314] width 131 height 32
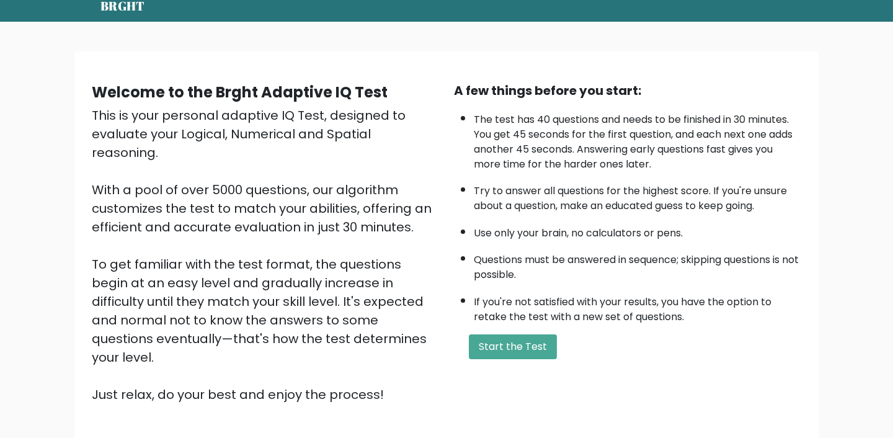
scroll to position [39, 0]
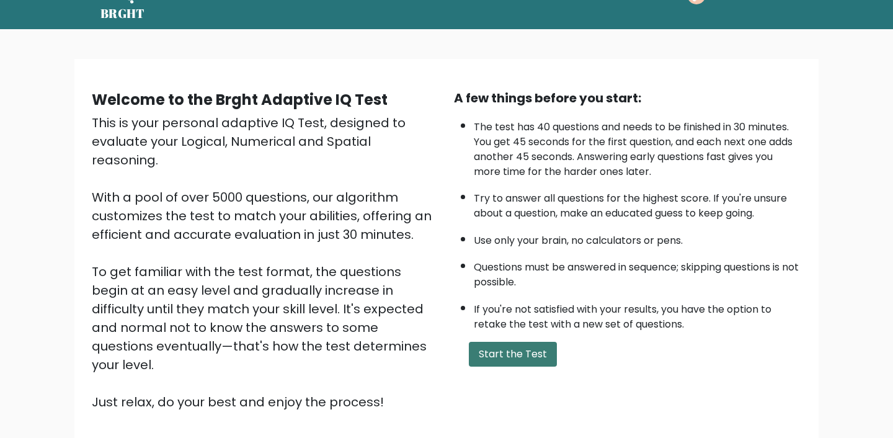
click at [538, 350] on button "Start the Test" at bounding box center [513, 354] width 88 height 25
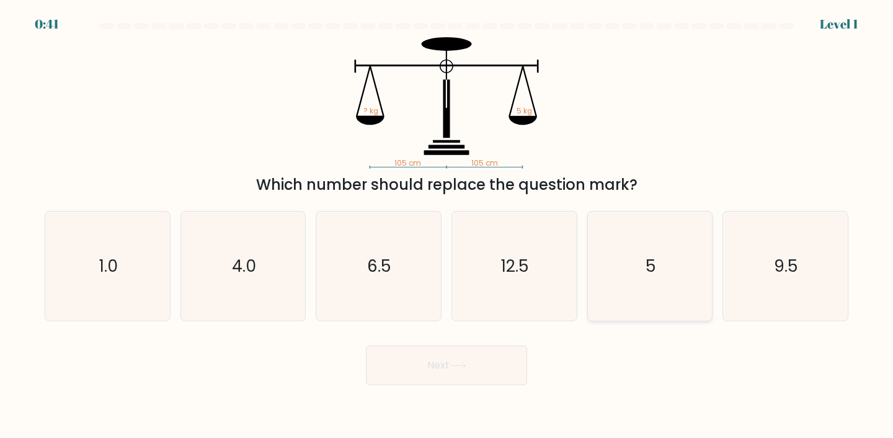
click at [678, 294] on icon "5" at bounding box center [650, 266] width 110 height 110
click at [447, 225] on input "e. 5" at bounding box center [446, 222] width 1 height 6
radio input "true"
click at [498, 361] on button "Next" at bounding box center [446, 365] width 161 height 40
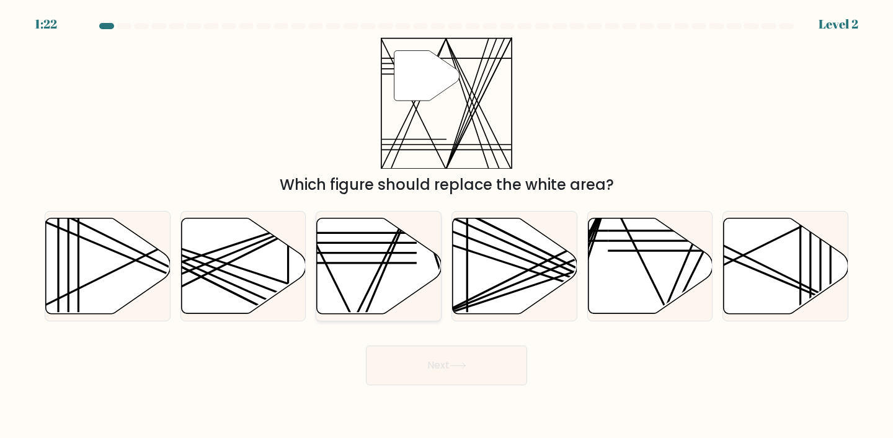
click at [386, 312] on icon at bounding box center [378, 266] width 125 height 97
click at [446, 225] on input "c." at bounding box center [446, 222] width 1 height 6
radio input "true"
click at [405, 354] on button "Next" at bounding box center [446, 365] width 161 height 40
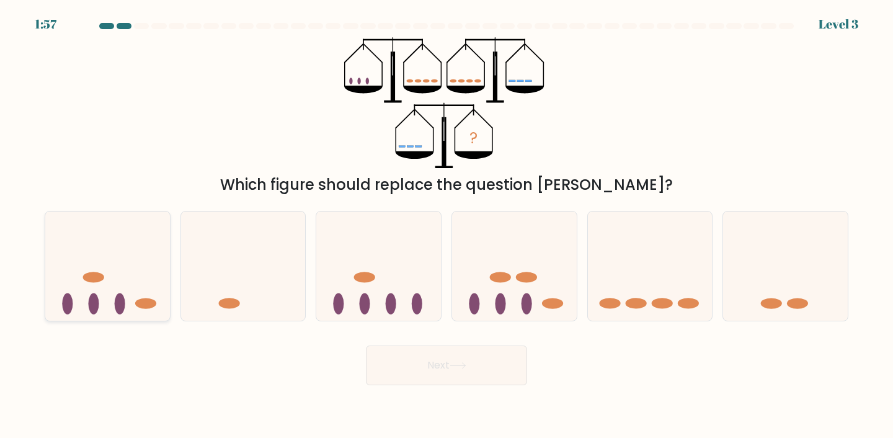
click at [157, 275] on icon at bounding box center [107, 265] width 125 height 103
click at [446, 225] on input "a." at bounding box center [446, 222] width 1 height 6
radio input "true"
click at [503, 358] on button "Next" at bounding box center [446, 365] width 161 height 40
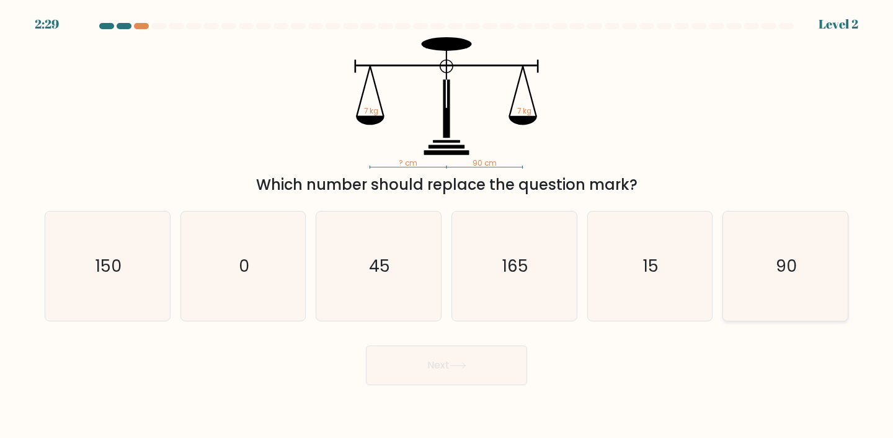
click at [811, 284] on icon "90" at bounding box center [785, 266] width 110 height 110
click at [447, 225] on input "f. 90" at bounding box center [446, 222] width 1 height 6
radio input "true"
click at [515, 361] on button "Next" at bounding box center [446, 365] width 161 height 40
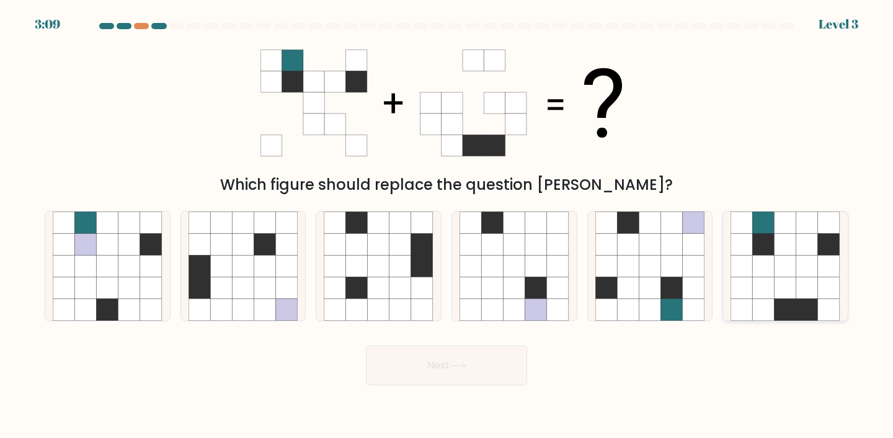
click at [833, 251] on icon at bounding box center [829, 244] width 22 height 22
click at [447, 225] on input "f." at bounding box center [446, 222] width 1 height 6
radio input "true"
click at [506, 344] on div "Next" at bounding box center [446, 360] width 818 height 49
click at [499, 361] on button "Next" at bounding box center [446, 365] width 161 height 40
